Goal: Communication & Community: Connect with others

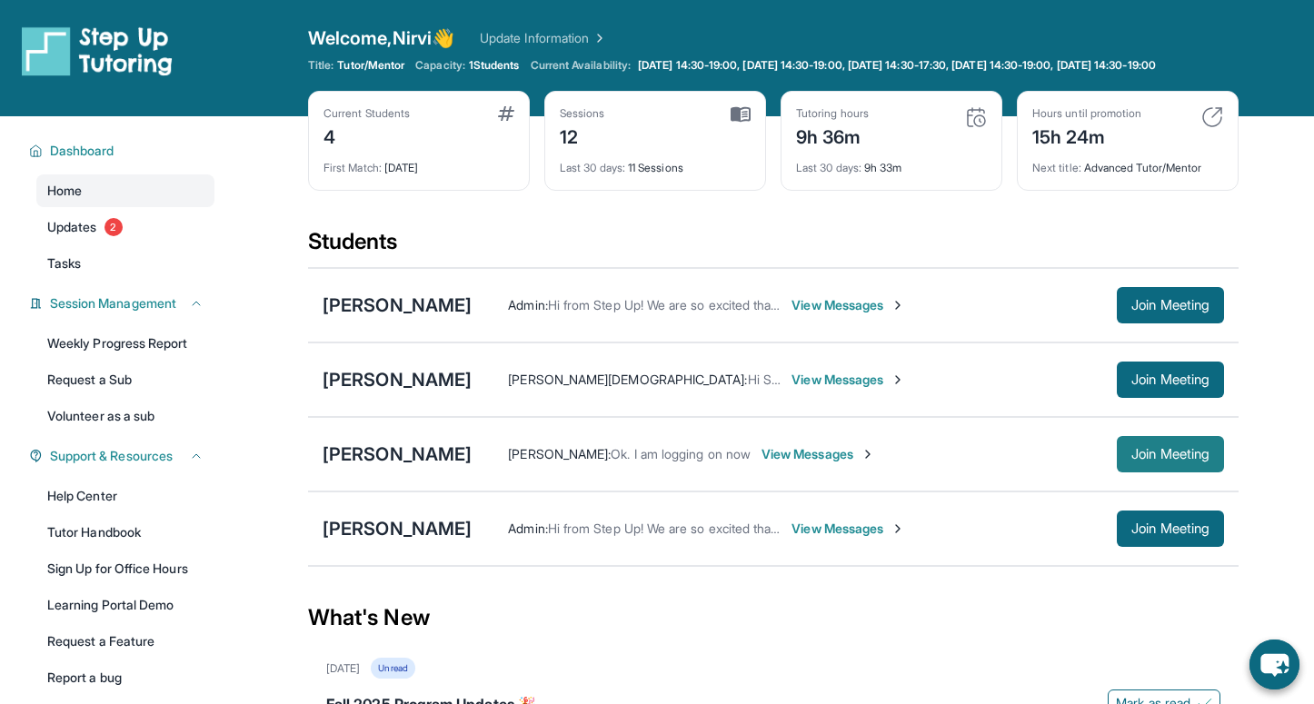
click at [1153, 473] on button "Join Meeting" at bounding box center [1170, 454] width 107 height 36
click at [1139, 473] on button "Join Meeting" at bounding box center [1170, 454] width 107 height 36
click at [1165, 473] on button "Join Meeting" at bounding box center [1170, 454] width 107 height 36
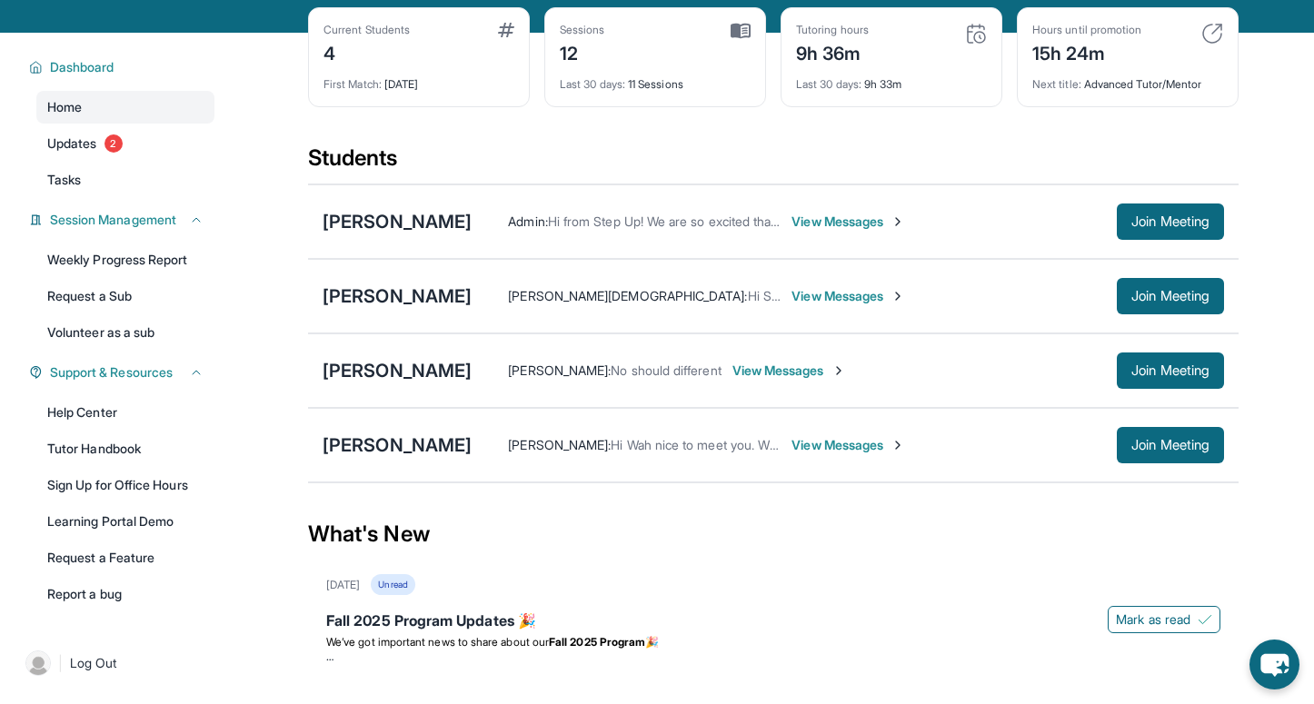
click at [751, 380] on span "View Messages" at bounding box center [790, 371] width 114 height 18
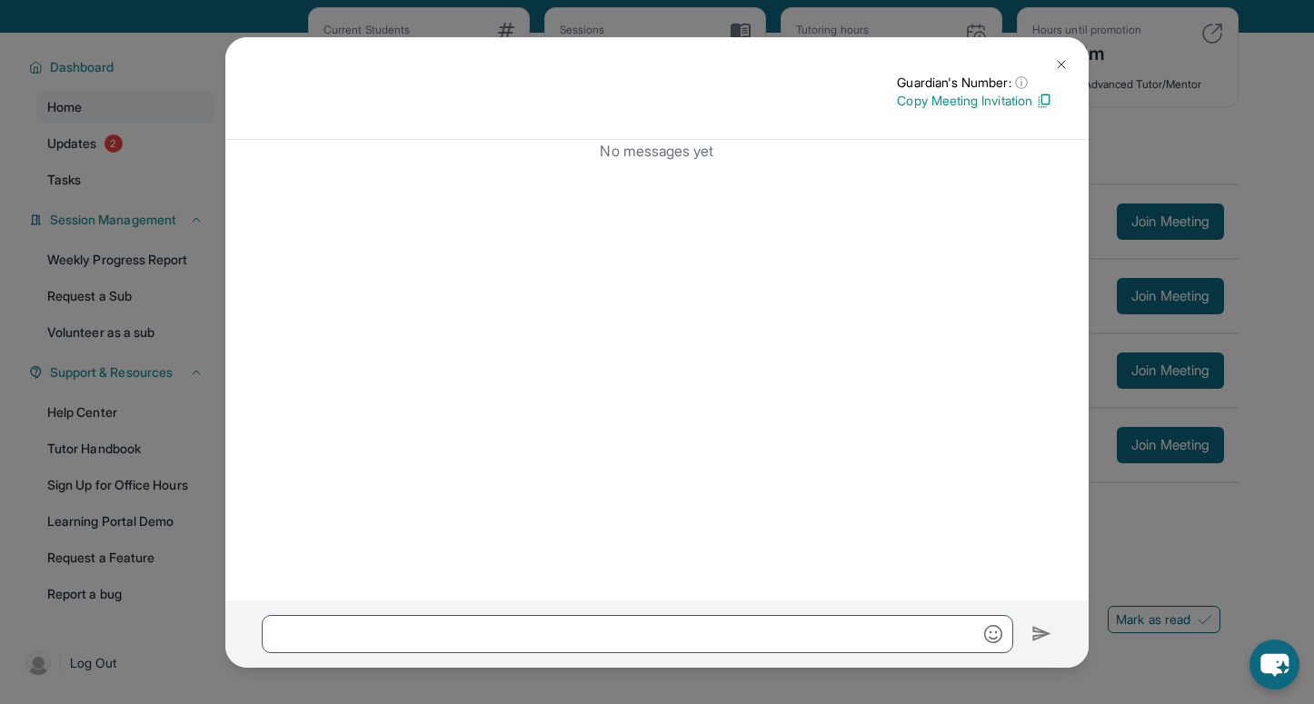
click at [1062, 59] on img at bounding box center [1061, 64] width 15 height 15
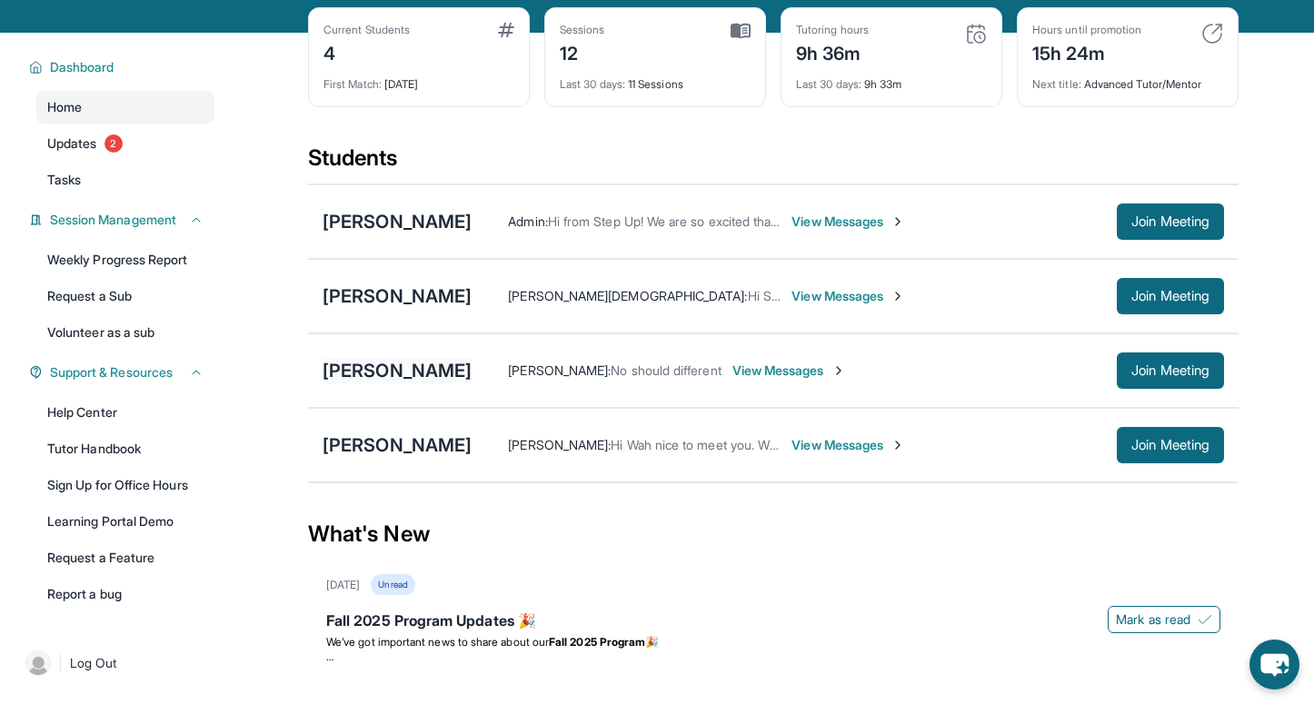
click at [385, 384] on div "[PERSON_NAME]" at bounding box center [397, 370] width 149 height 25
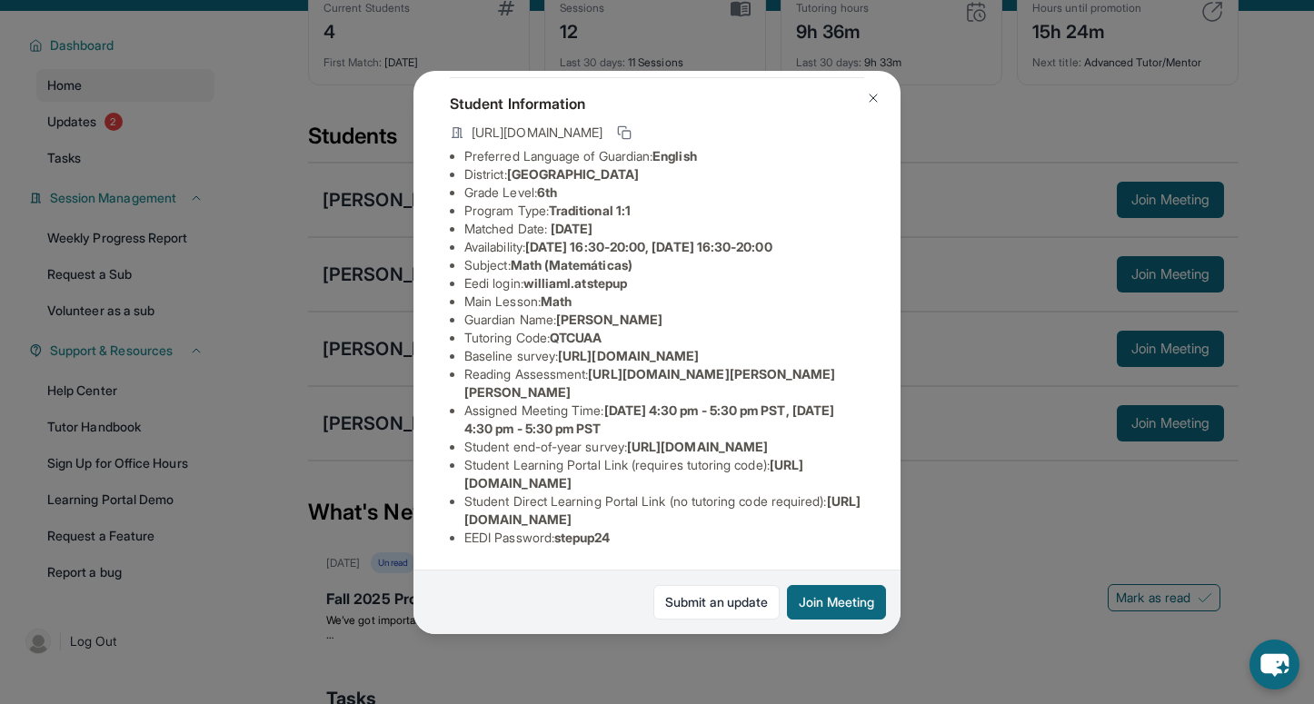
scroll to position [106, 0]
click at [868, 100] on img at bounding box center [873, 98] width 15 height 15
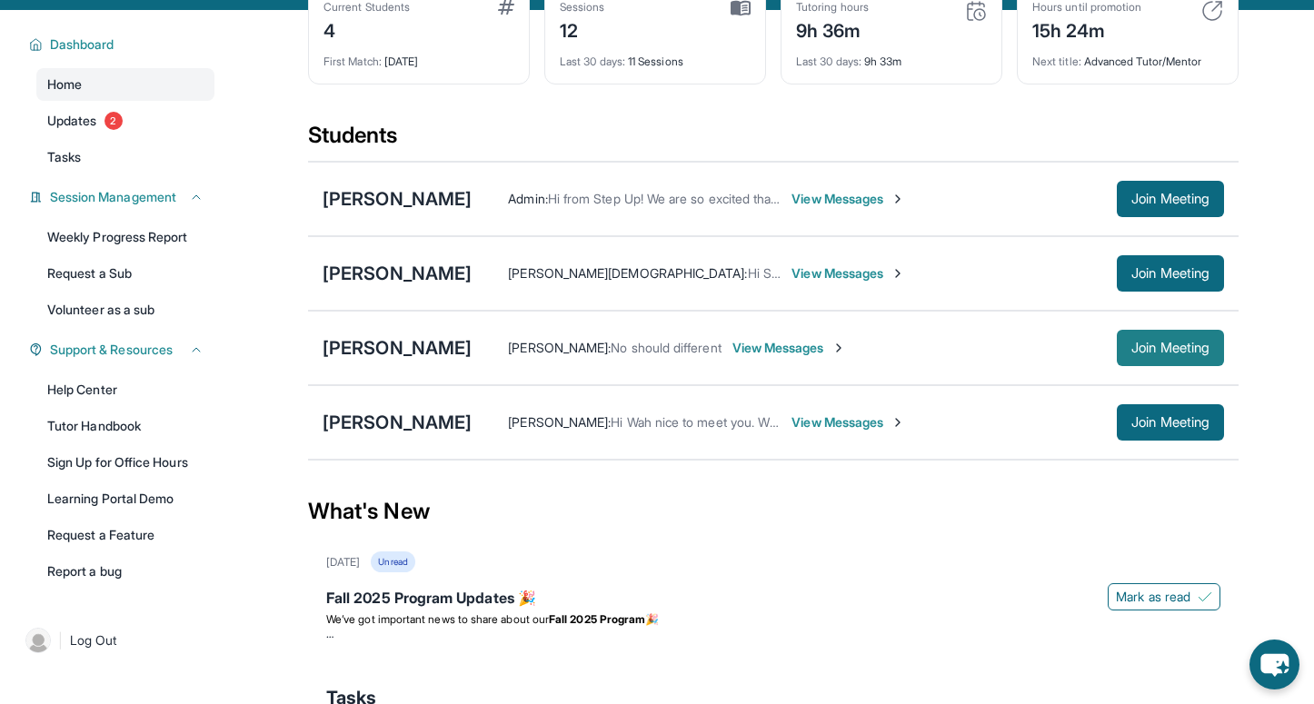
click at [1172, 354] on span "Join Meeting" at bounding box center [1171, 348] width 78 height 11
click at [1181, 354] on span "Join Meeting" at bounding box center [1171, 348] width 78 height 11
